Goal: Information Seeking & Learning: Find specific fact

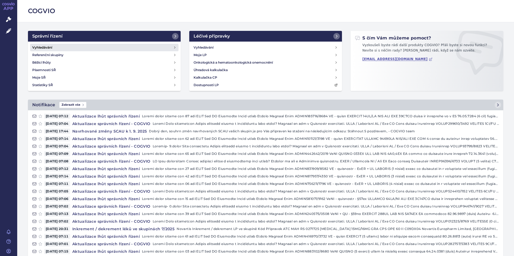
click at [109, 49] on link "Vyhledávání" at bounding box center [104, 48] width 148 height 8
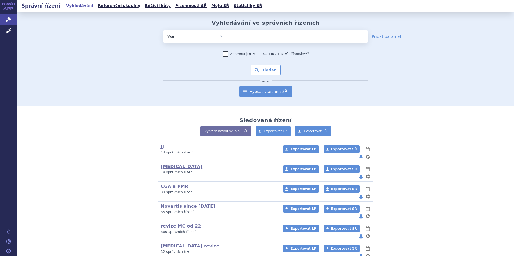
click at [273, 88] on link "Vypsat všechna SŘ" at bounding box center [265, 91] width 53 height 11
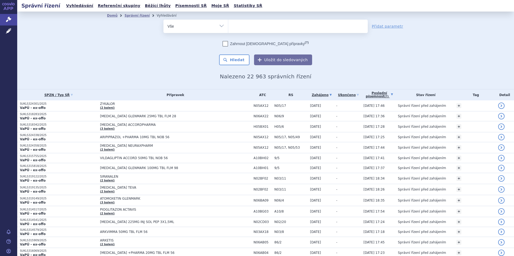
click at [389, 97] on link "Poslední písemnost (?)" at bounding box center [379, 95] width 32 height 11
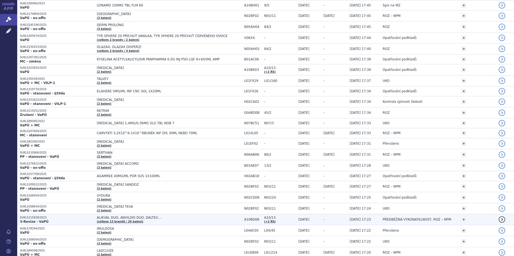
scroll to position [215, 0]
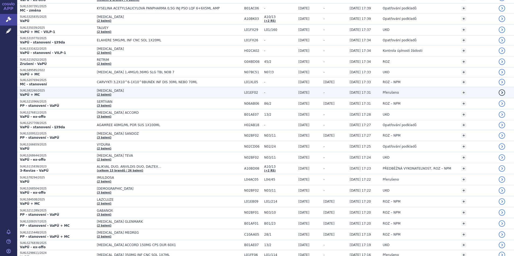
click at [189, 95] on td "KISQALI (2 balení)" at bounding box center [167, 92] width 147 height 11
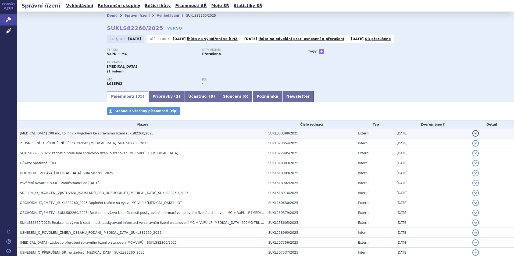
click at [63, 135] on span "[MEDICAL_DATA] 200 mg, tbl.flm. - Vyjádření ke správnímu řízení sukls82260/2025" at bounding box center [87, 134] width 134 height 4
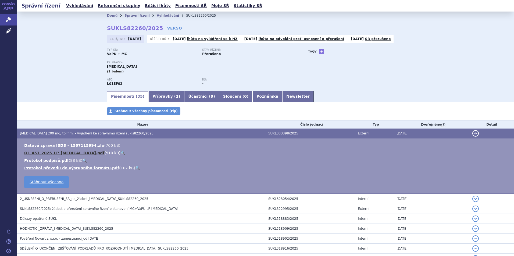
click at [61, 155] on link "OL_451_2025_LP_[MEDICAL_DATA].pdf" at bounding box center [64, 153] width 80 height 4
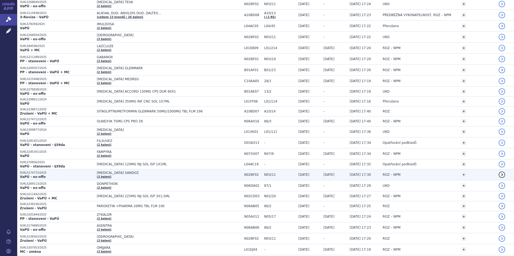
scroll to position [376, 0]
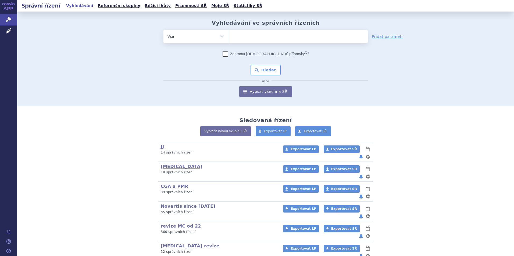
click at [274, 38] on ul at bounding box center [298, 35] width 140 height 11
click at [228, 38] on select at bounding box center [228, 36] width 0 height 13
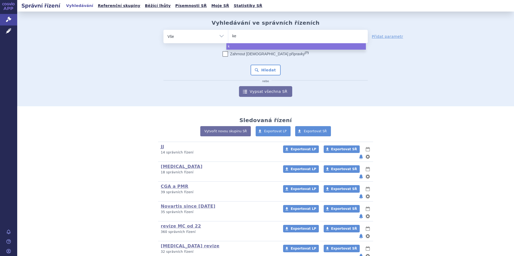
type input "kes"
type input "kesim"
type input "kesimp"
type input "kesimpt"
type input "[MEDICAL_DATA]"
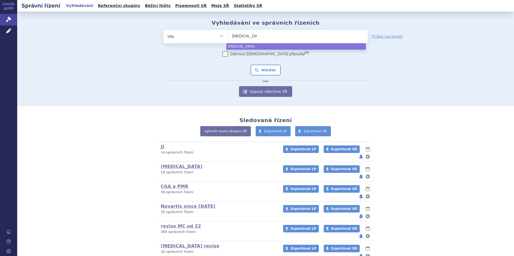
select select "[MEDICAL_DATA]"
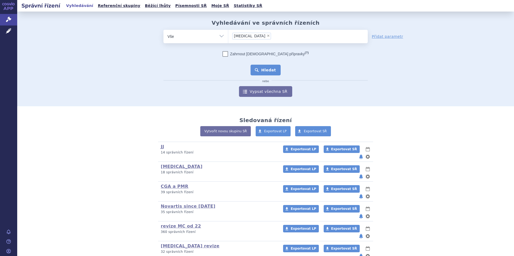
click at [264, 69] on button "Hledat" at bounding box center [266, 70] width 30 height 11
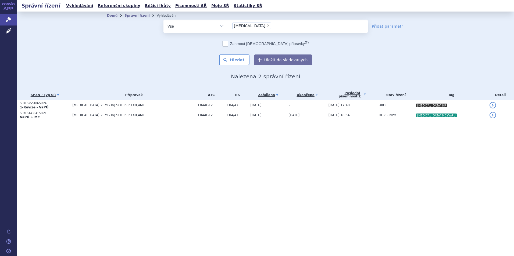
click at [70, 98] on link "SPZN / Typ SŘ" at bounding box center [45, 95] width 50 height 8
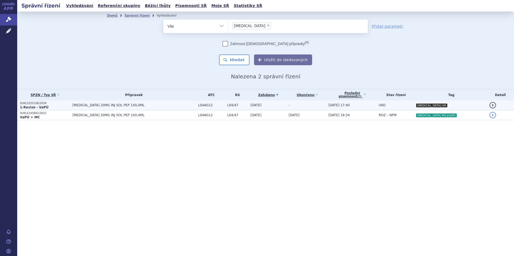
click at [69, 105] on p "SUKLS255106/2024" at bounding box center [45, 104] width 50 height 4
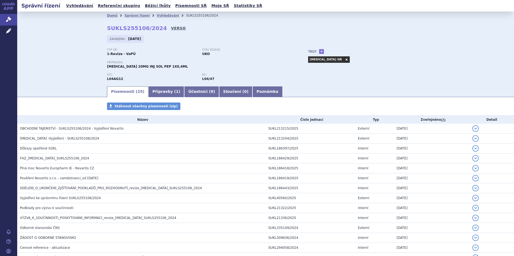
click at [171, 27] on link "VERSO" at bounding box center [178, 28] width 15 height 5
